Goal: Information Seeking & Learning: Learn about a topic

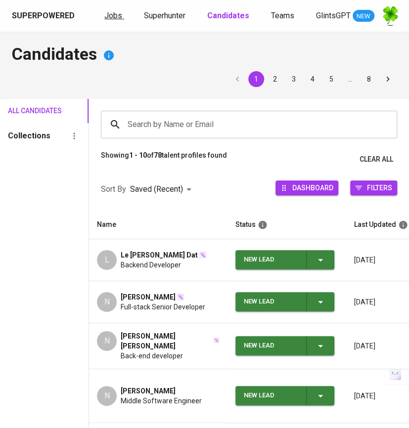
click at [119, 19] on span "Jobs" at bounding box center [113, 15] width 18 height 9
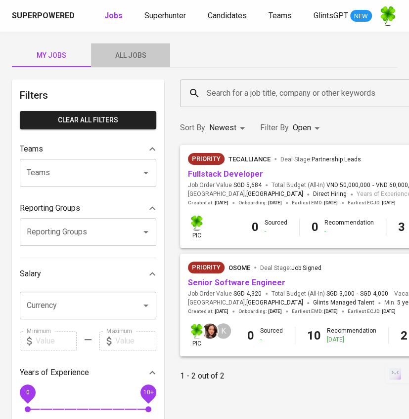
click at [129, 51] on span "All Jobs" at bounding box center [130, 55] width 67 height 12
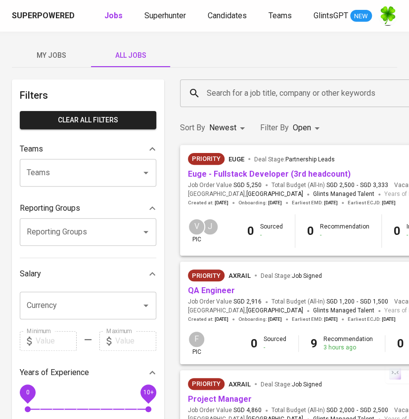
click at [227, 88] on input "Search for a job title, company or other keywords" at bounding box center [403, 93] width 399 height 19
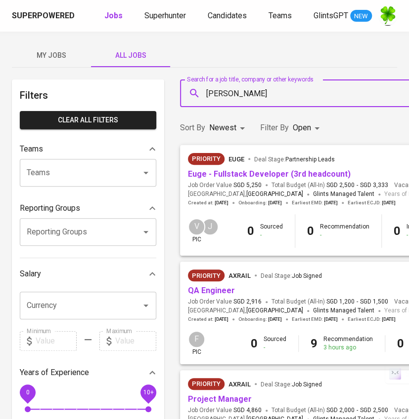
type input "[PERSON_NAME]"
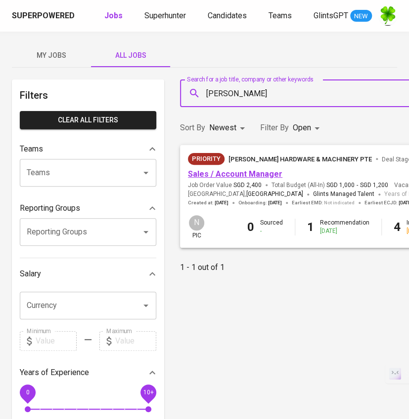
click at [223, 178] on link "Sales / Account Manager" at bounding box center [235, 173] width 94 height 9
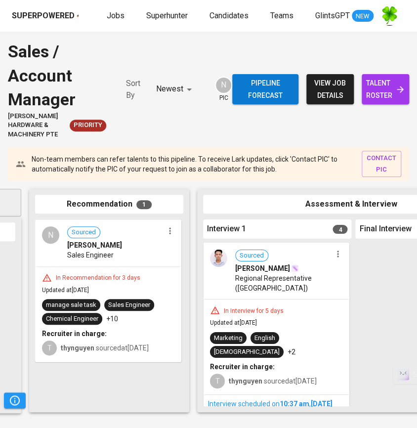
scroll to position [0, 164]
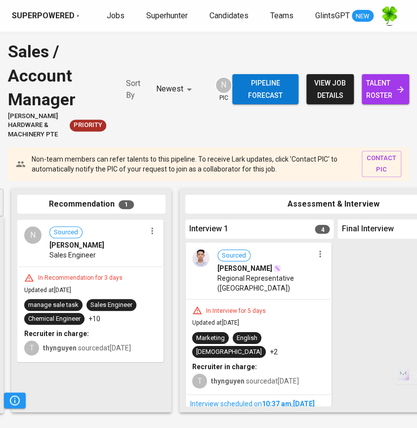
click at [266, 264] on div "[PERSON_NAME]" at bounding box center [265, 268] width 96 height 10
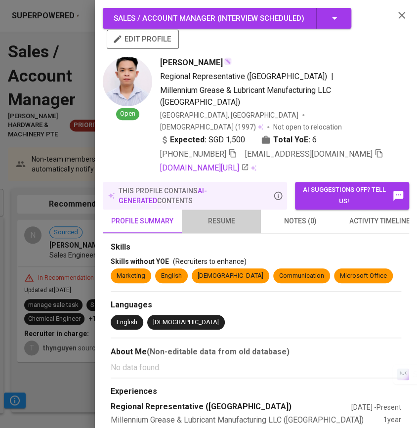
click at [218, 215] on span "resume" at bounding box center [221, 221] width 67 height 12
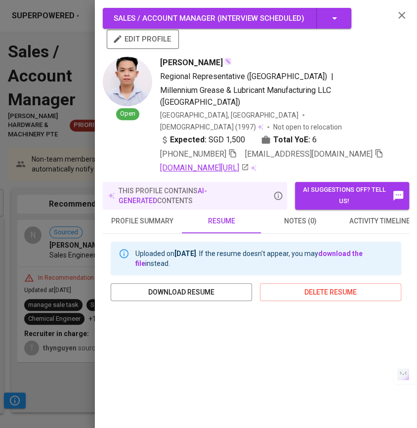
click at [240, 162] on link "[DOMAIN_NAME][URL]" at bounding box center [204, 168] width 89 height 12
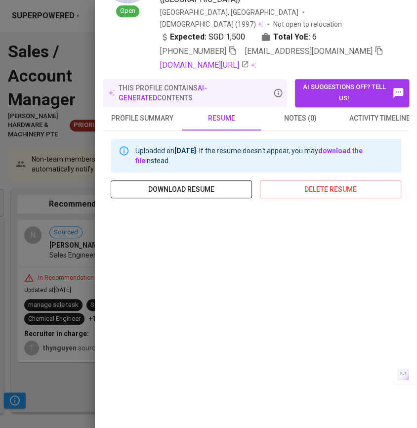
scroll to position [110, 0]
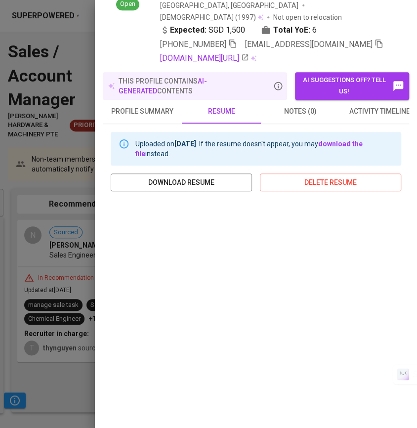
click at [349, 105] on span "activity timeline" at bounding box center [379, 111] width 67 height 12
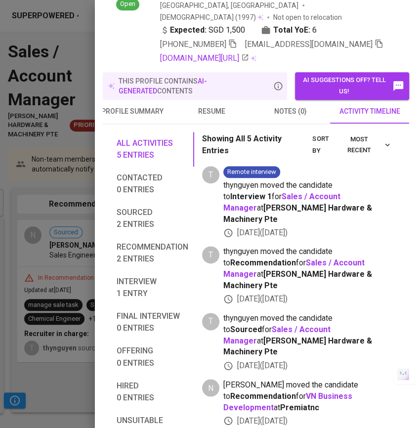
scroll to position [0, 18]
click at [41, 200] on div at bounding box center [208, 214] width 417 height 428
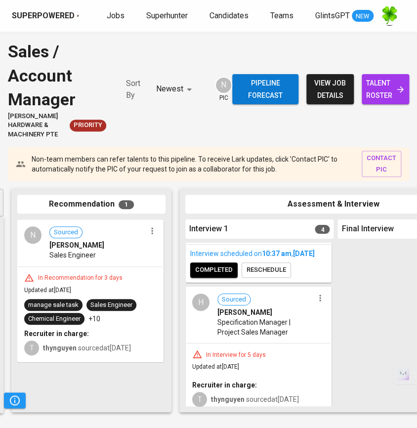
scroll to position [175, 0]
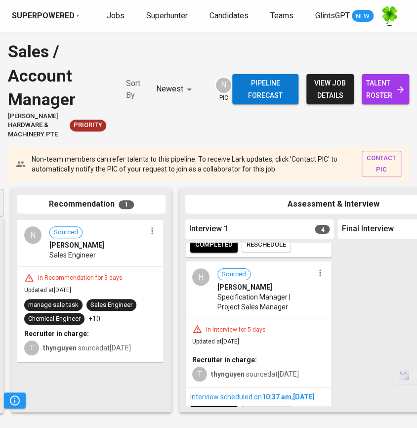
click at [287, 282] on div "[PERSON_NAME]" at bounding box center [265, 287] width 96 height 10
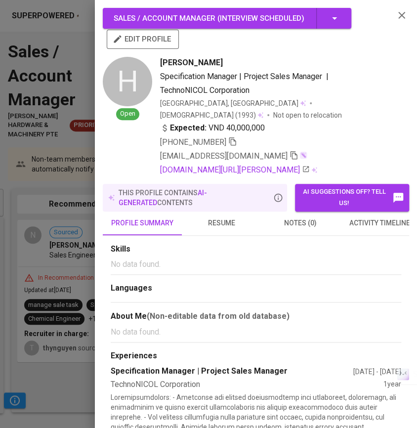
click at [223, 217] on span "resume" at bounding box center [221, 223] width 67 height 12
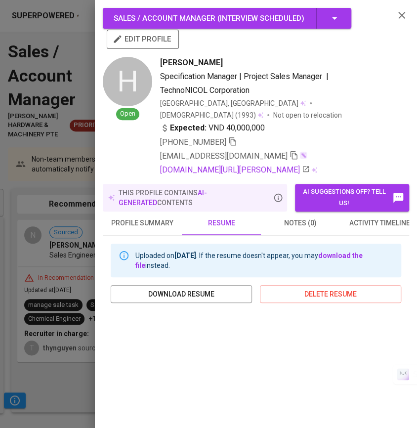
scroll to position [164, 0]
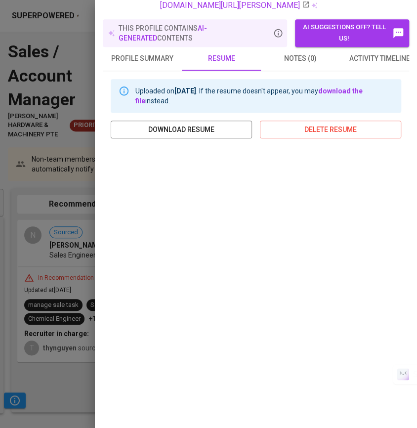
click at [28, 217] on div at bounding box center [208, 214] width 417 height 428
